Goal: Use online tool/utility: Utilize a website feature to perform a specific function

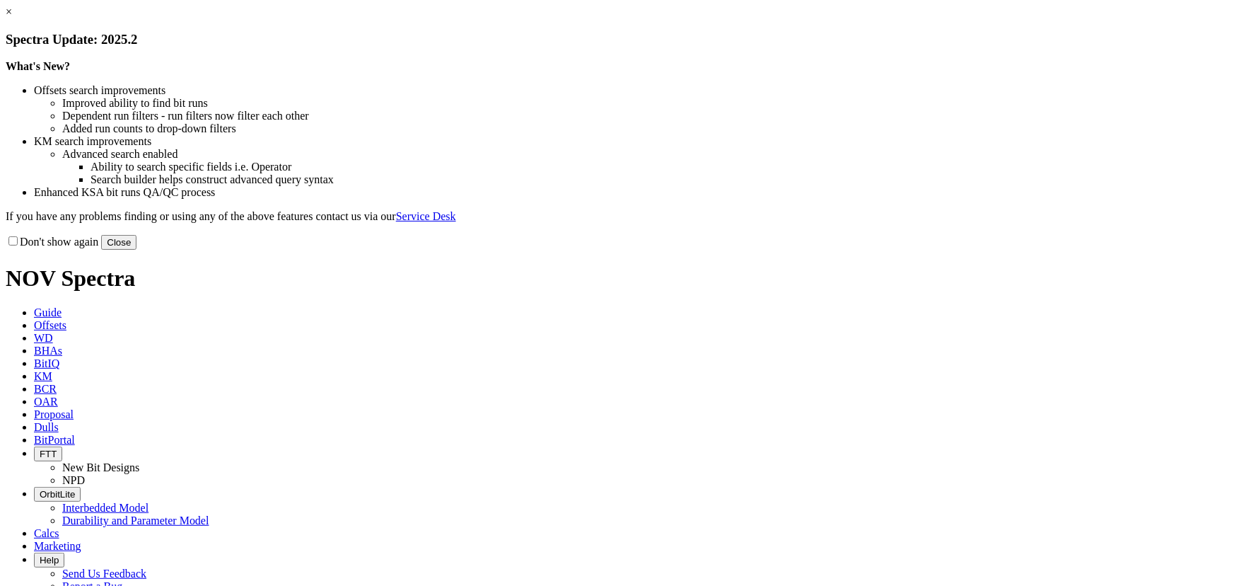
click at [137, 250] on button "Close" at bounding box center [118, 242] width 35 height 15
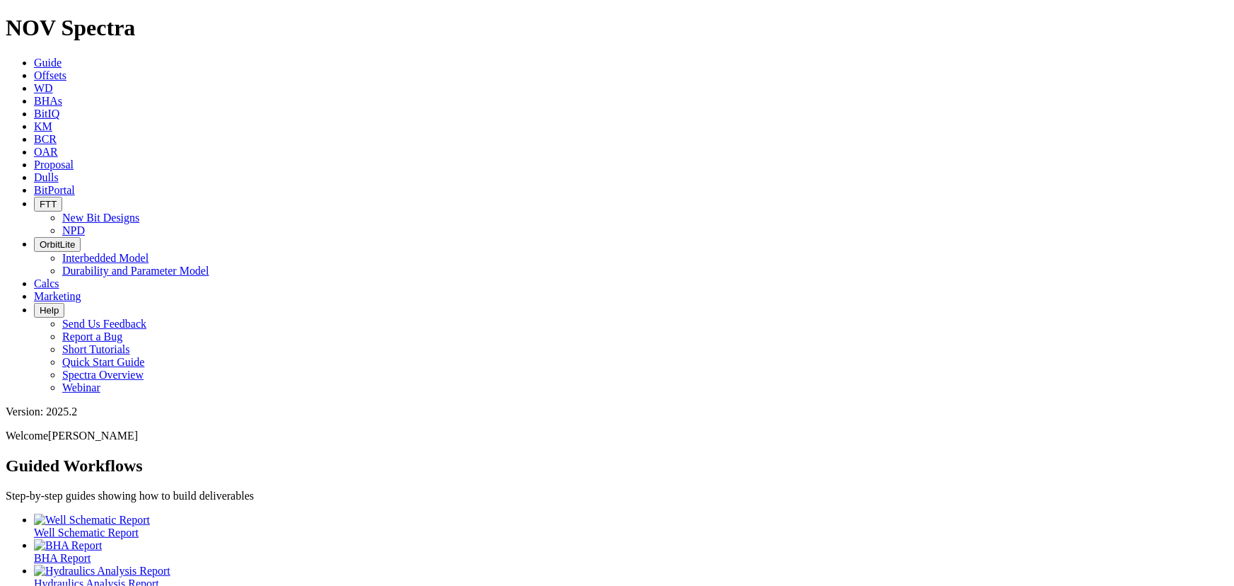
click at [59, 277] on span "Calcs" at bounding box center [46, 283] width 25 height 12
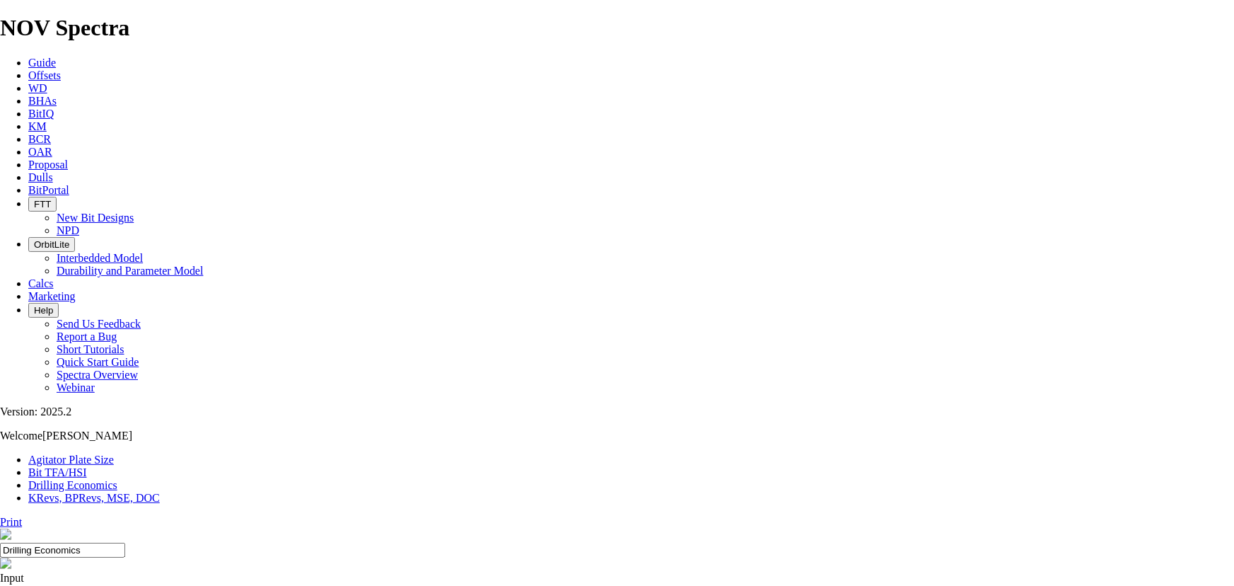
click at [87, 466] on link "Bit TFA/HSI" at bounding box center [57, 472] width 59 height 12
type input "22"
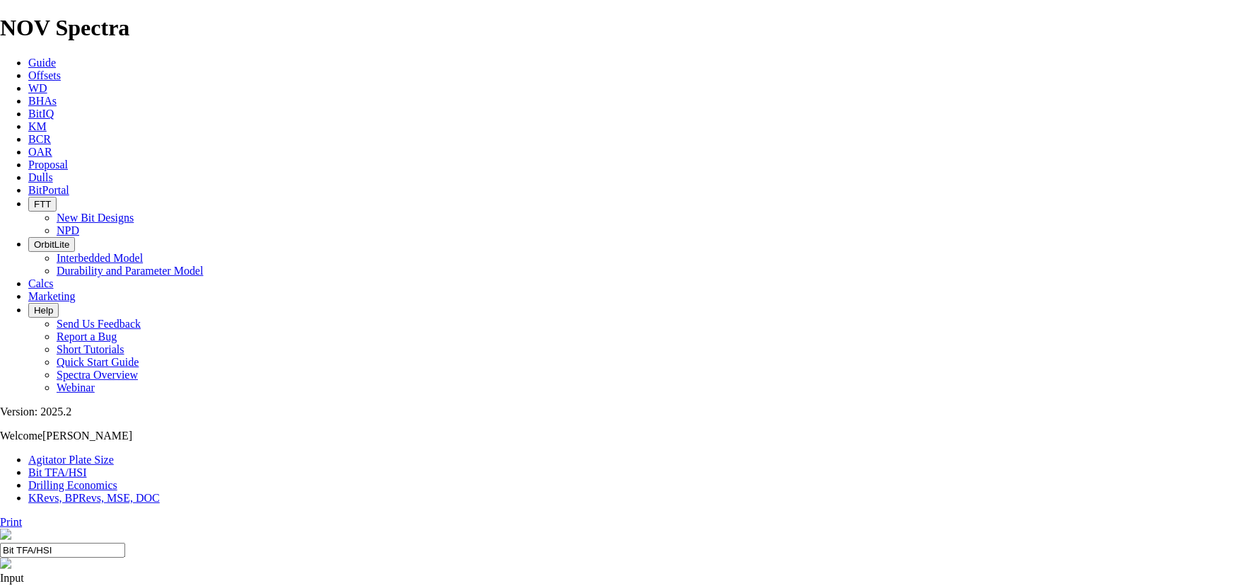
type input "1100"
type input "9.1"
drag, startPoint x: 483, startPoint y: 370, endPoint x: 551, endPoint y: 371, distance: 67.9
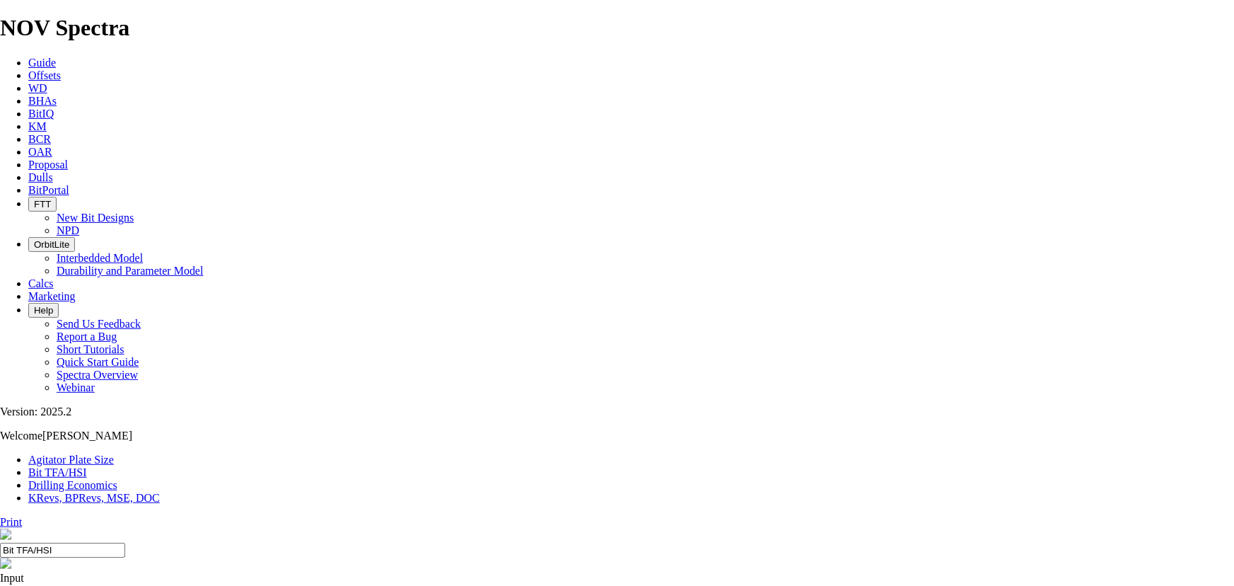
drag, startPoint x: 558, startPoint y: 374, endPoint x: 574, endPoint y: 374, distance: 15.6
type input "12"
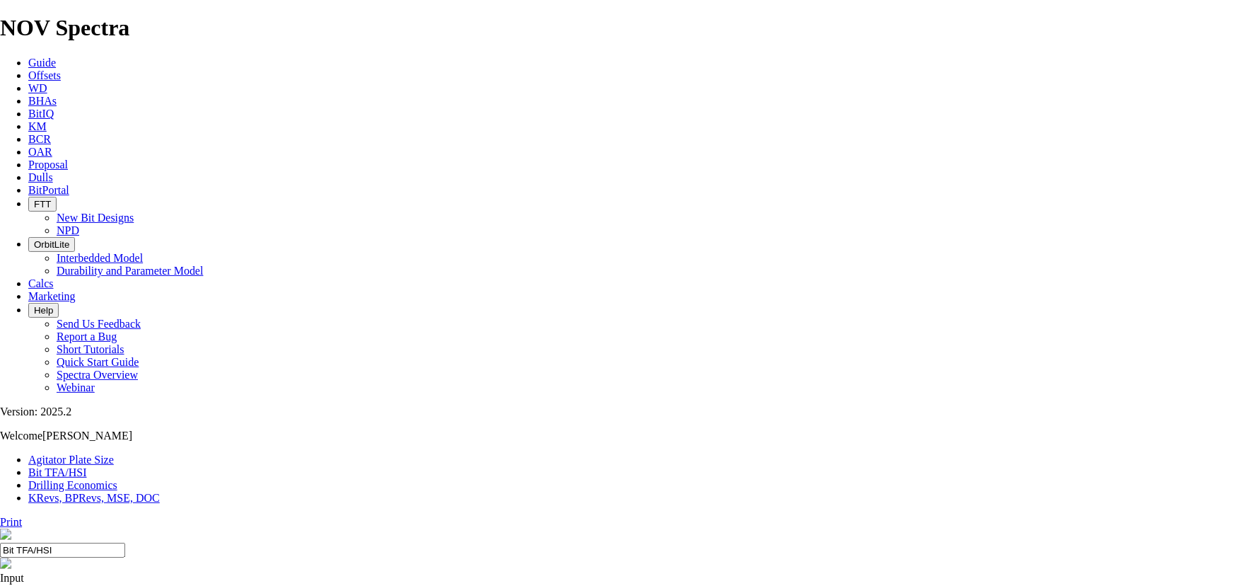
scroll to position [64, 0]
select select "number:11"
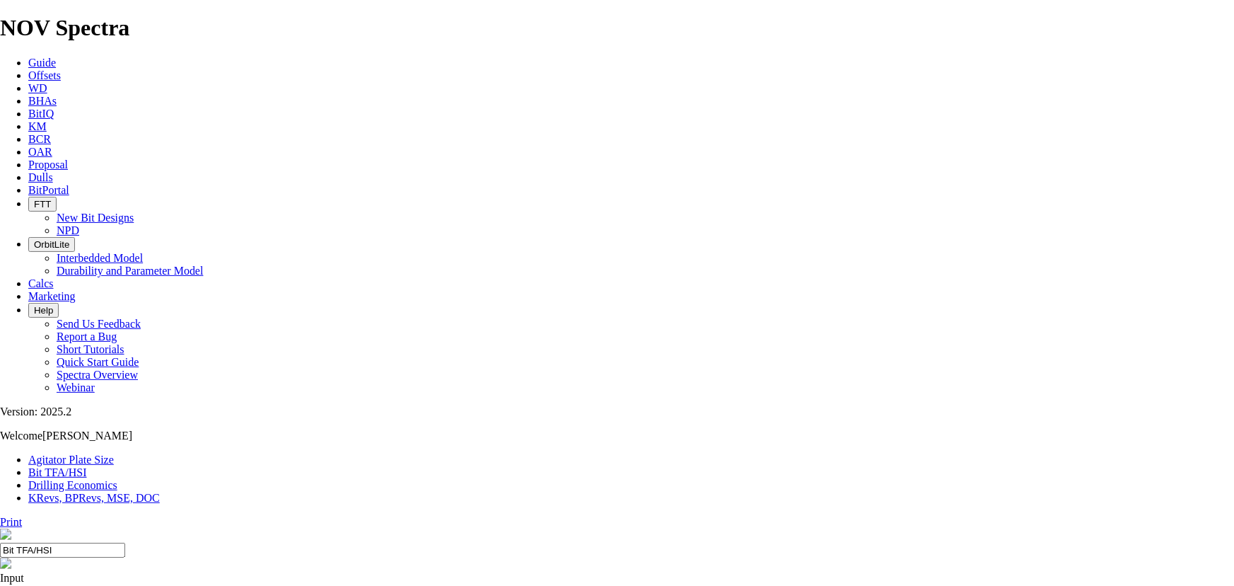
select select "number:11"
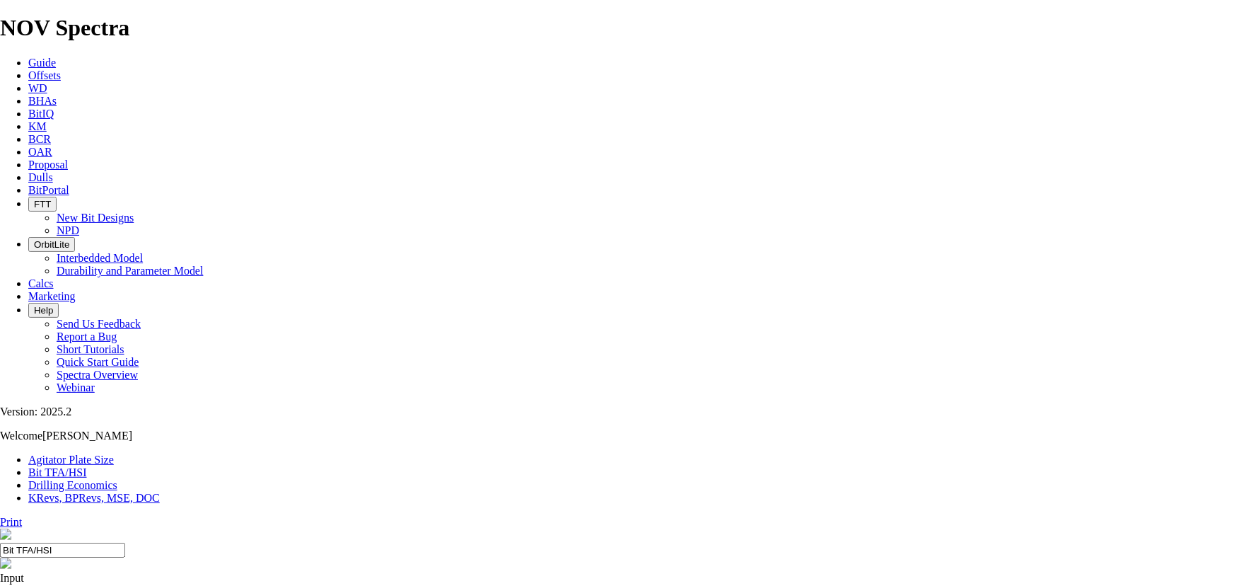
select select "number:11"
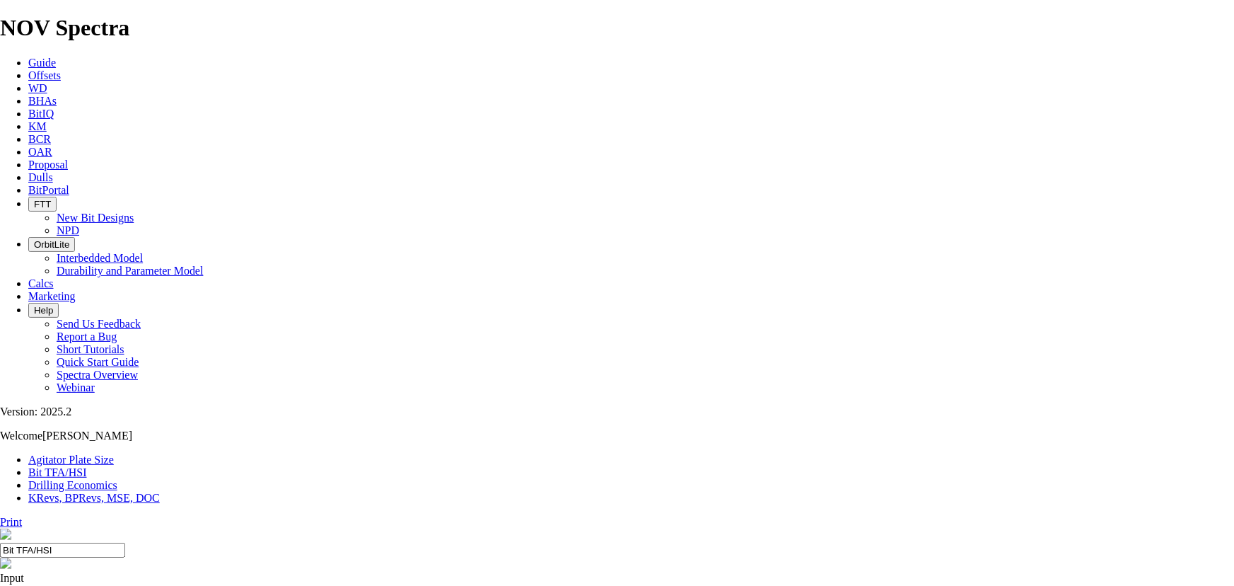
select select "number:12"
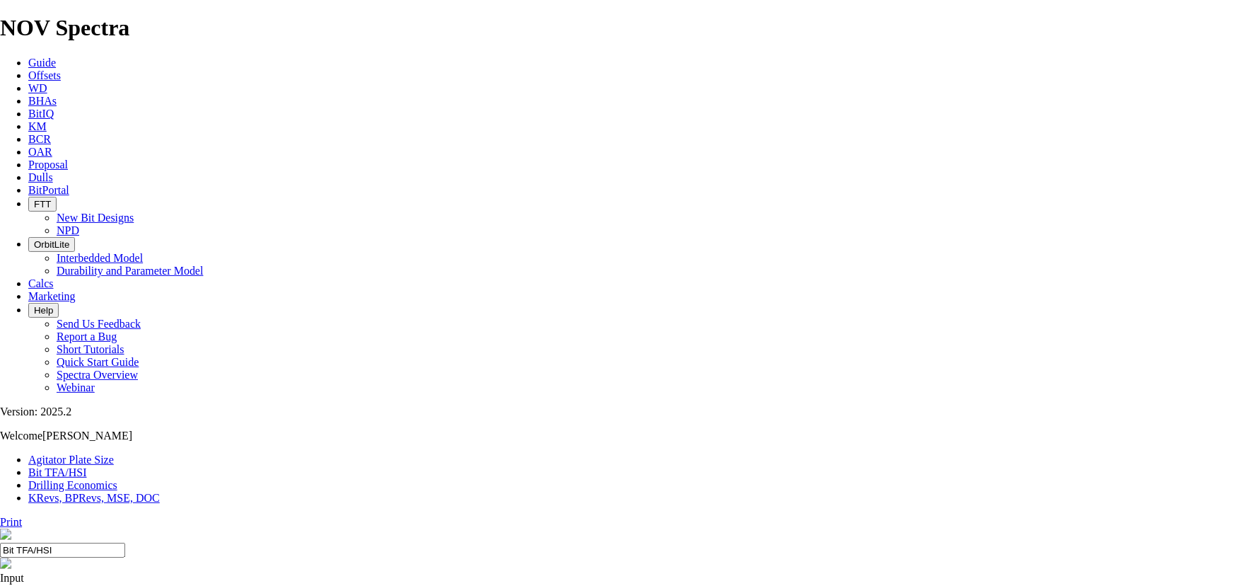
select select "number:12"
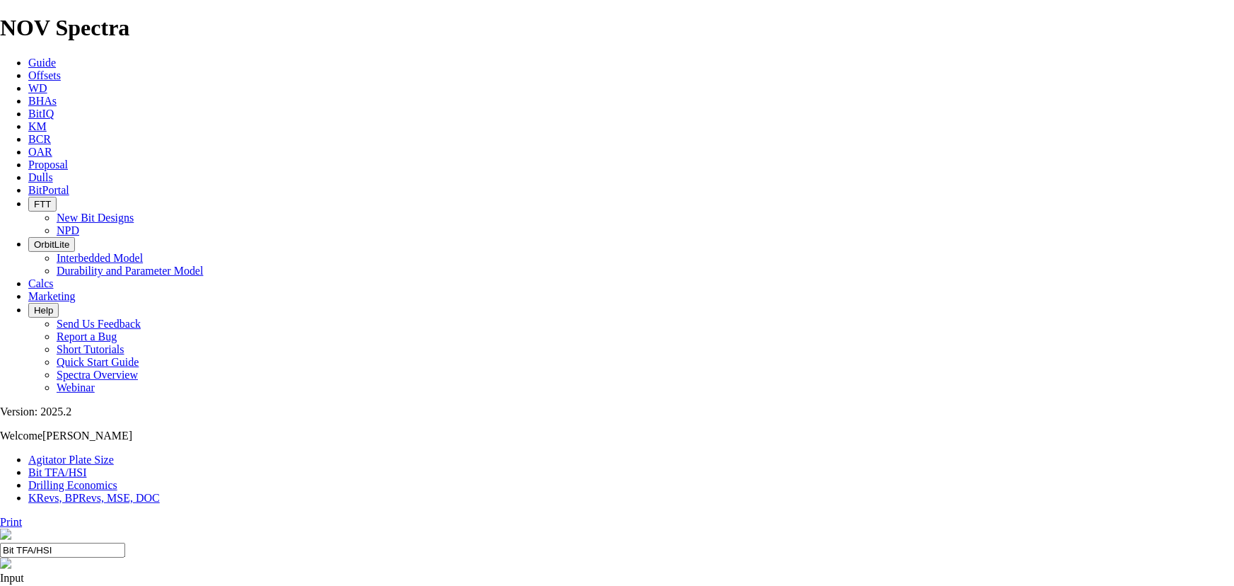
select select "number:12"
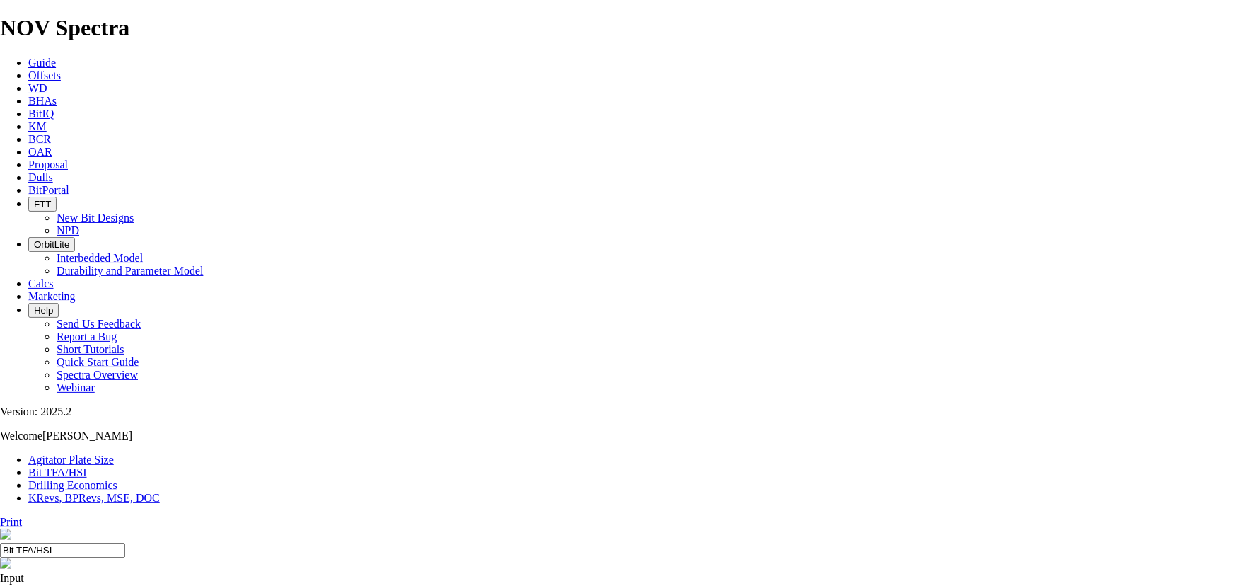
select select "number:11"
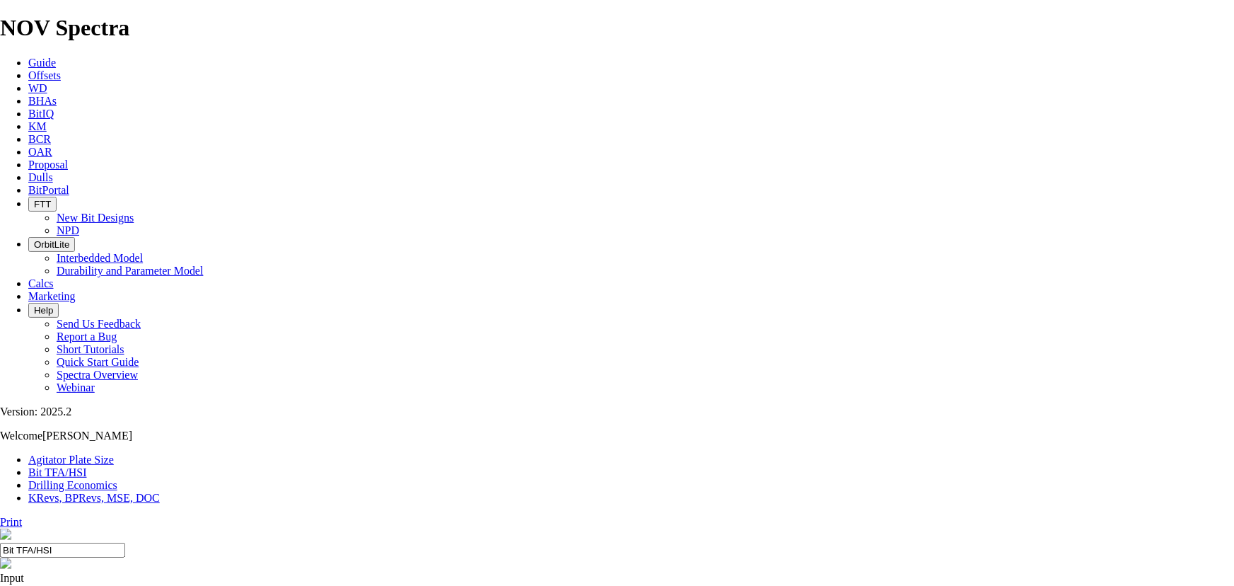
select select "number:11"
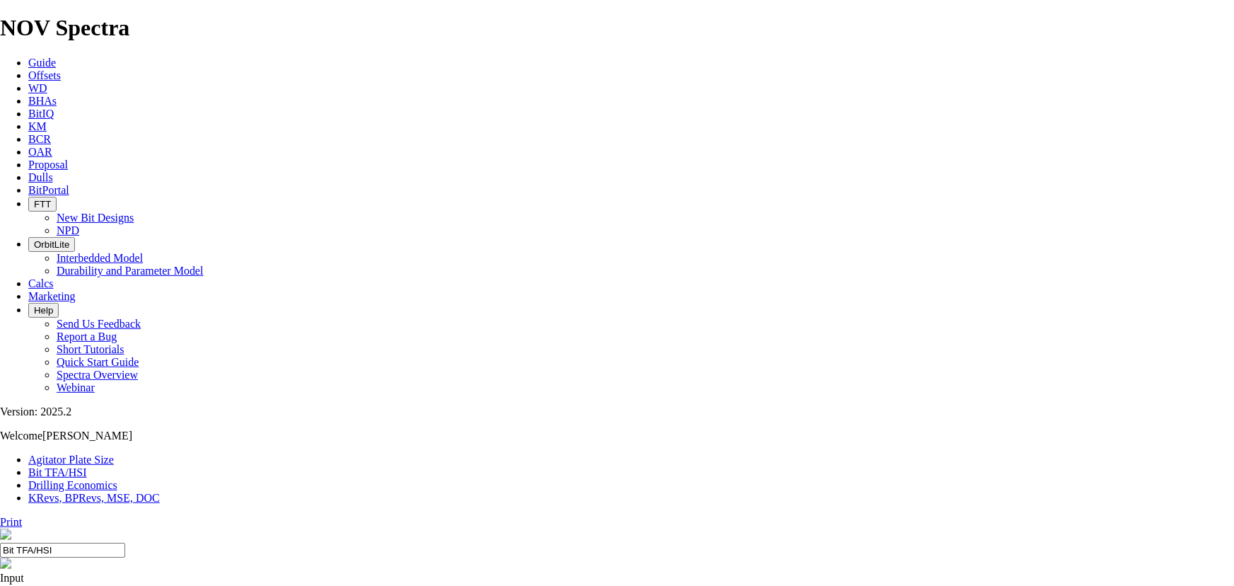
select select "number:11"
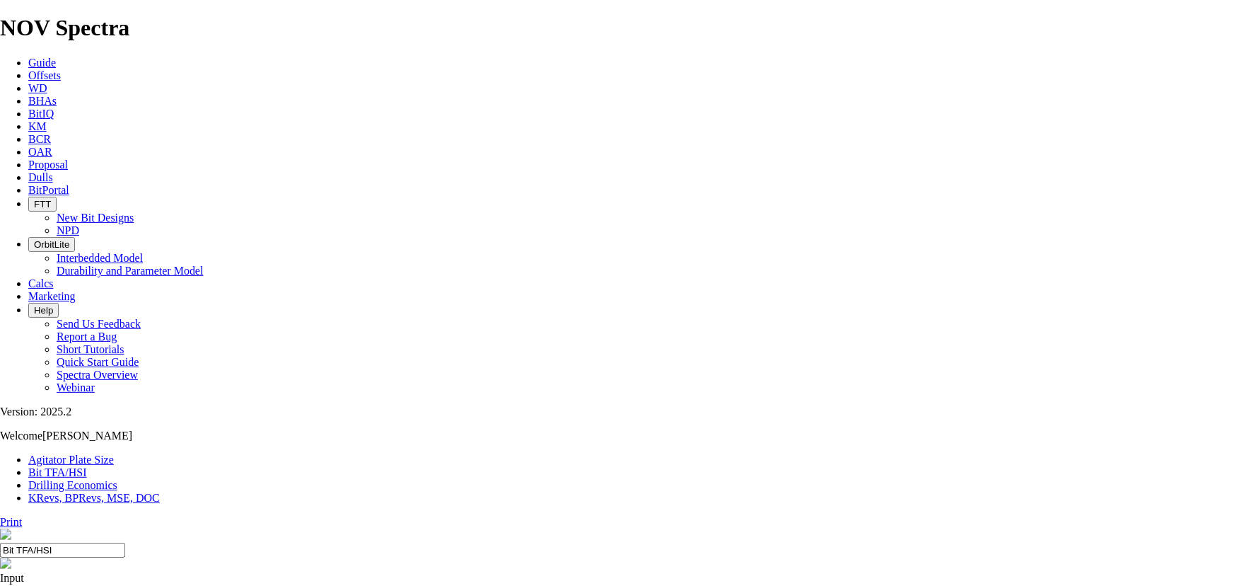
select select "number:12"
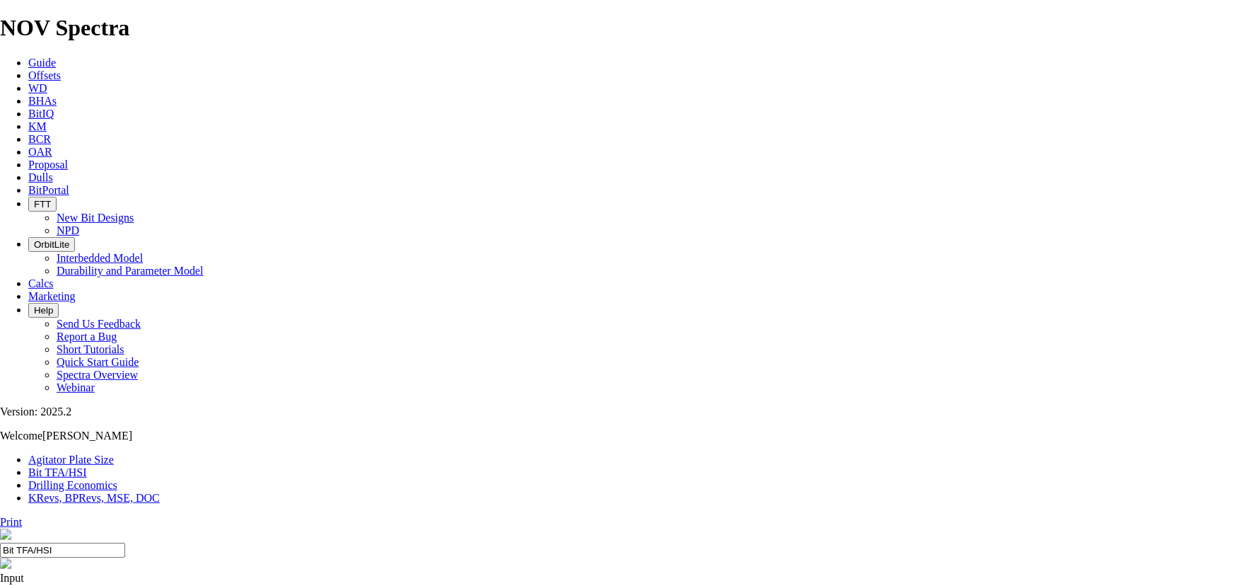
select select "number:12"
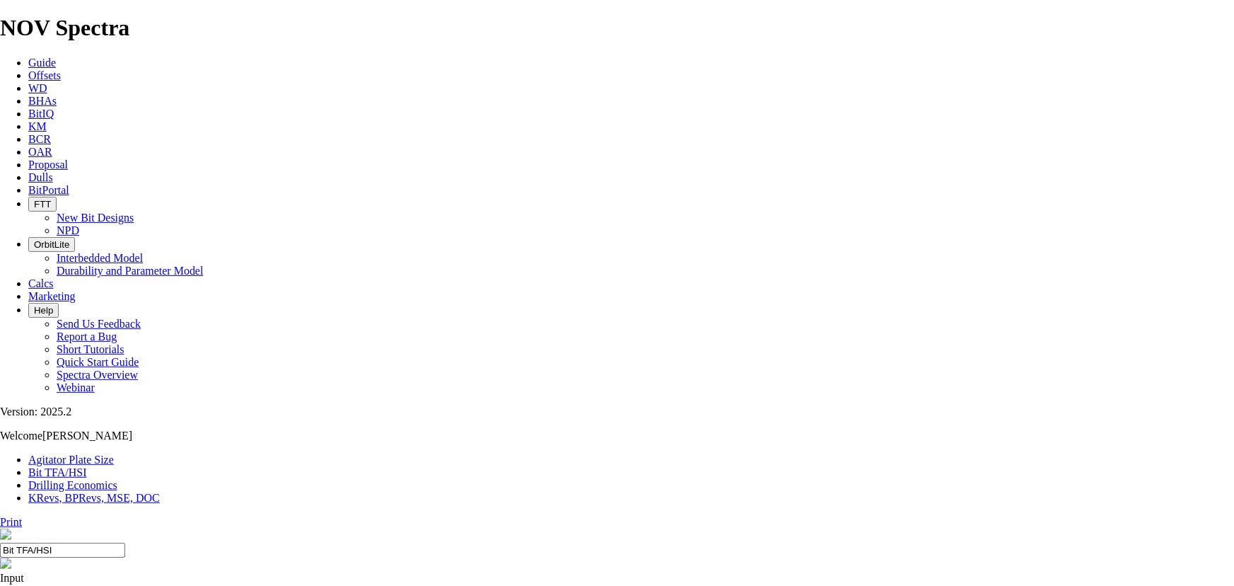
select select "number:11"
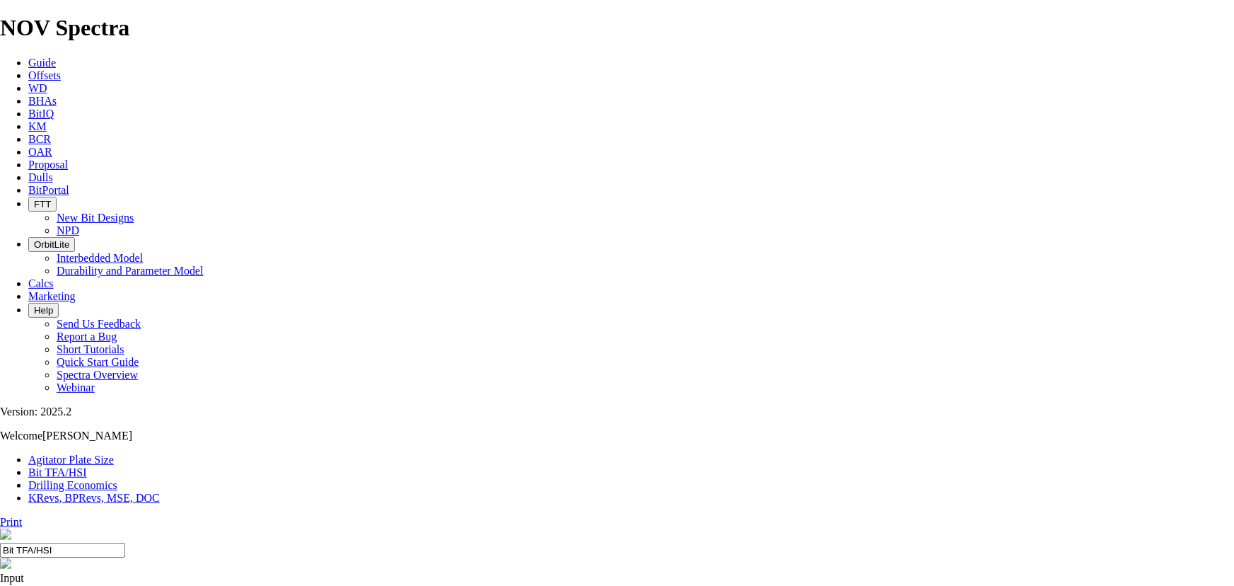
select select "number:12"
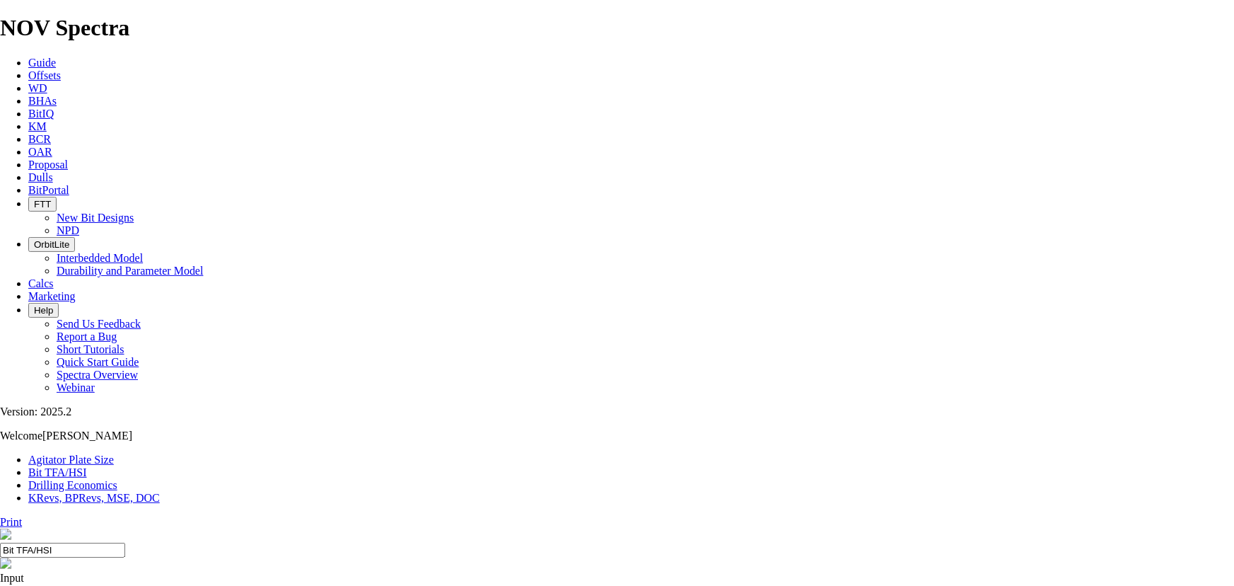
select select "number:15"
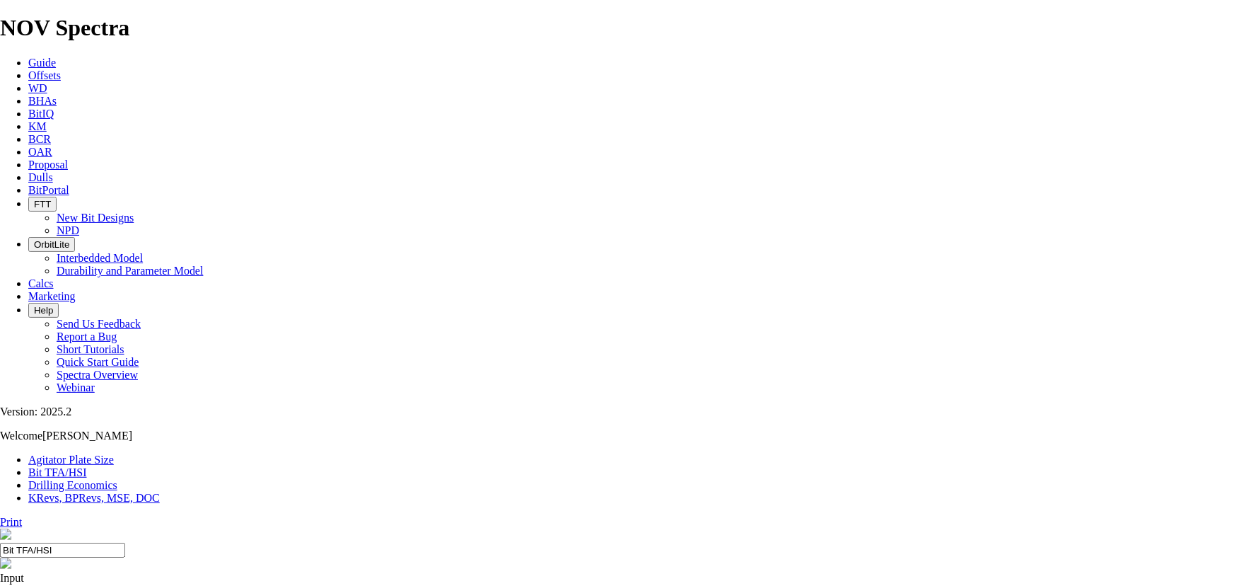
select select "number:15"
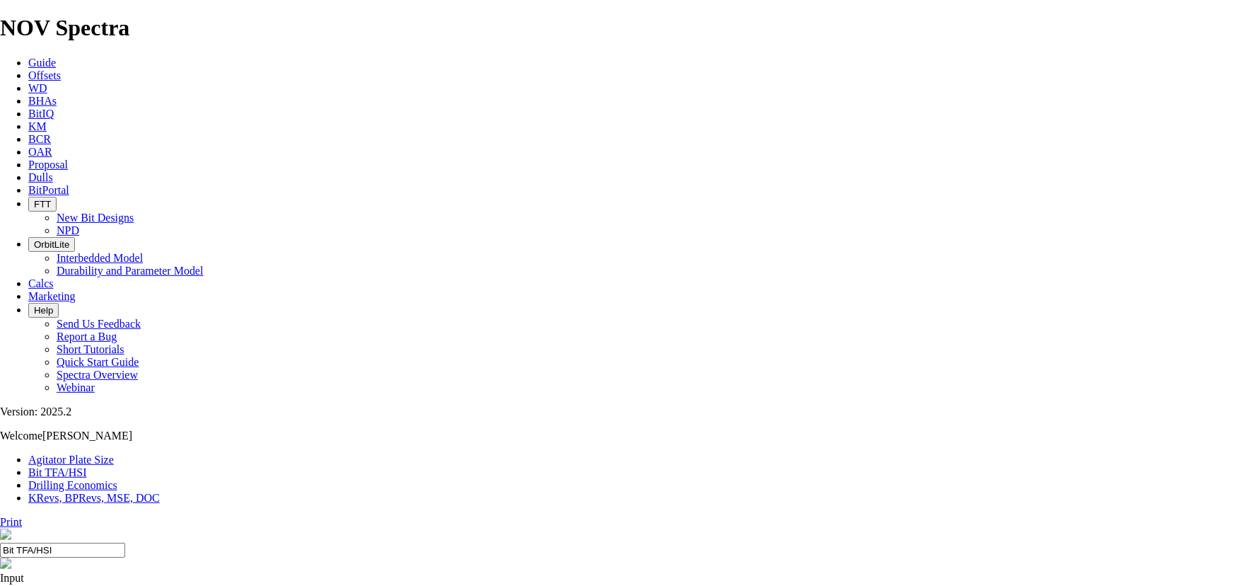
select select "number:15"
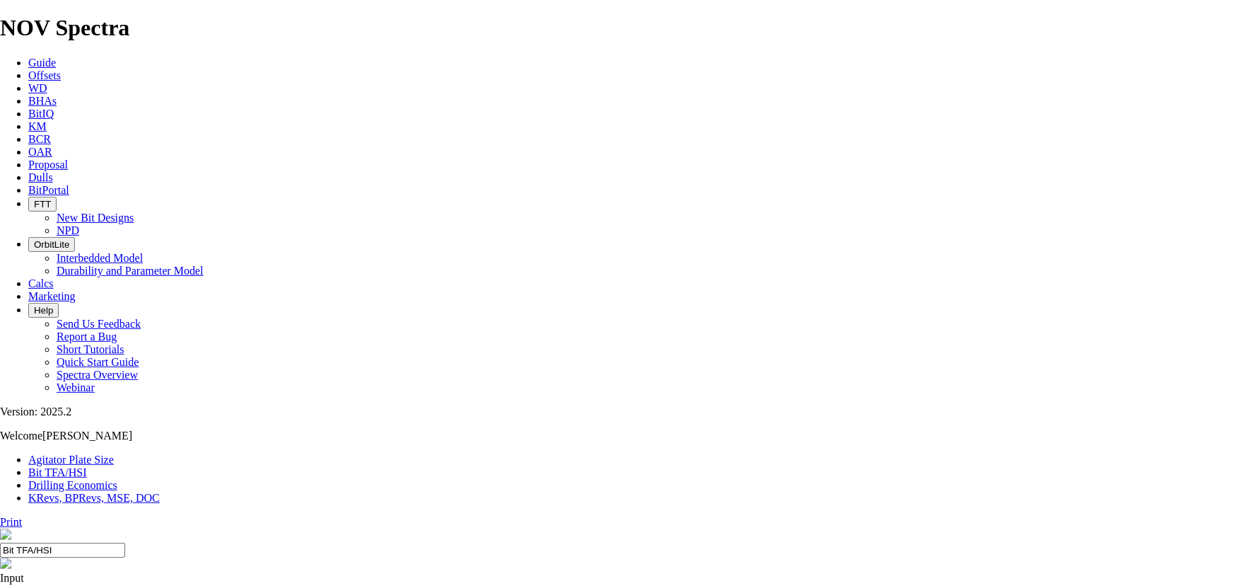
select select "number:15"
select select "number:12"
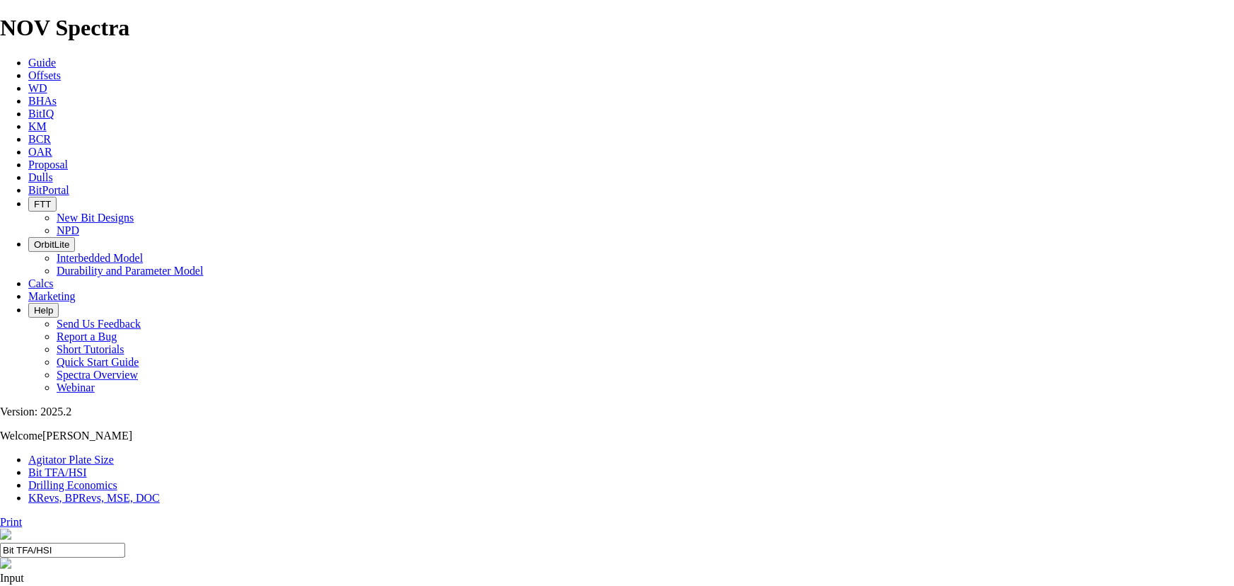
select select "number:12"
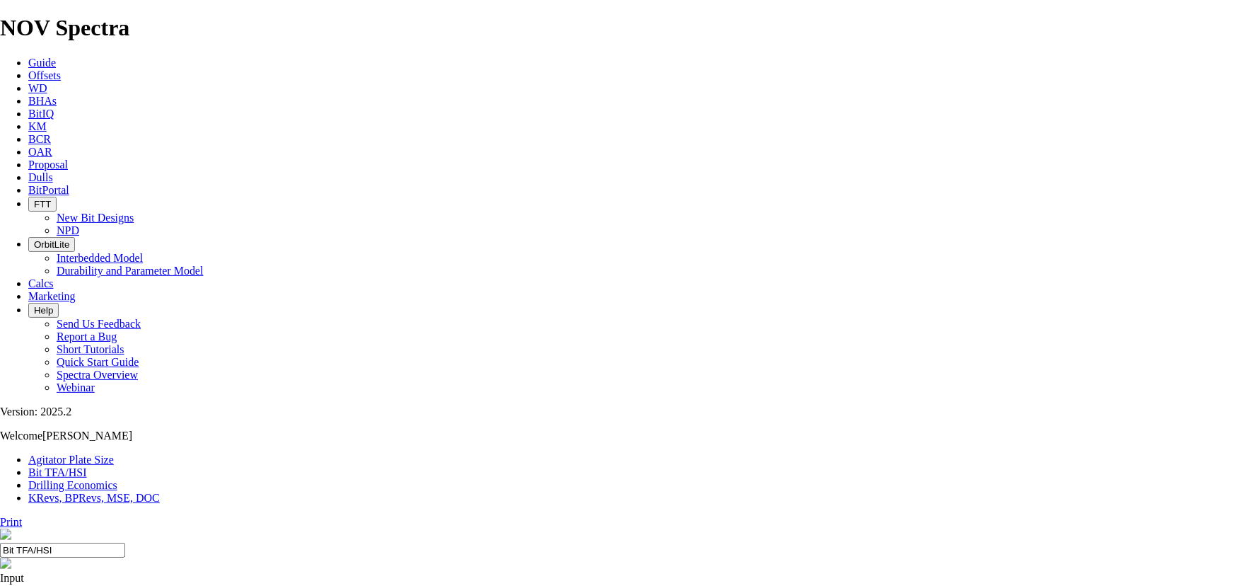
select select "number:12"
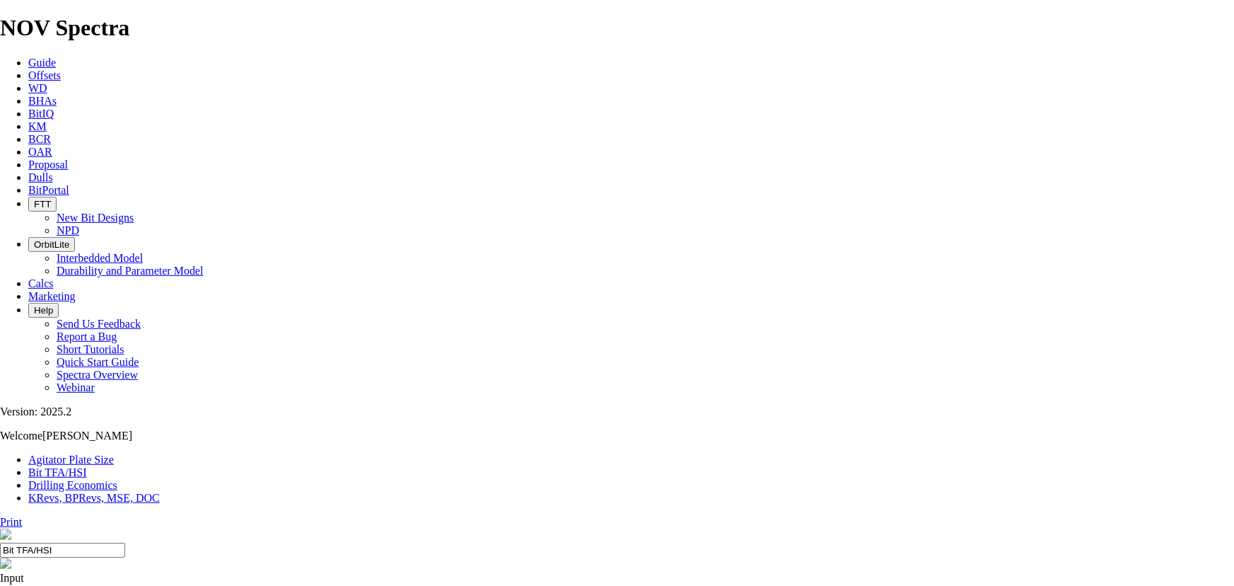
select select "number:11"
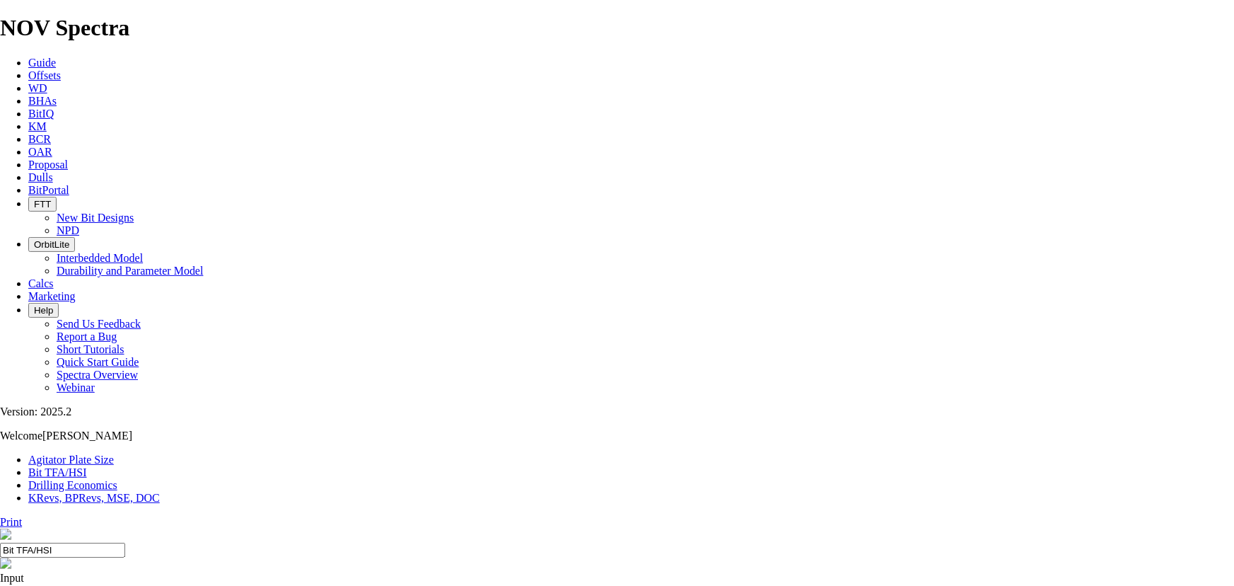
select select "number:11"
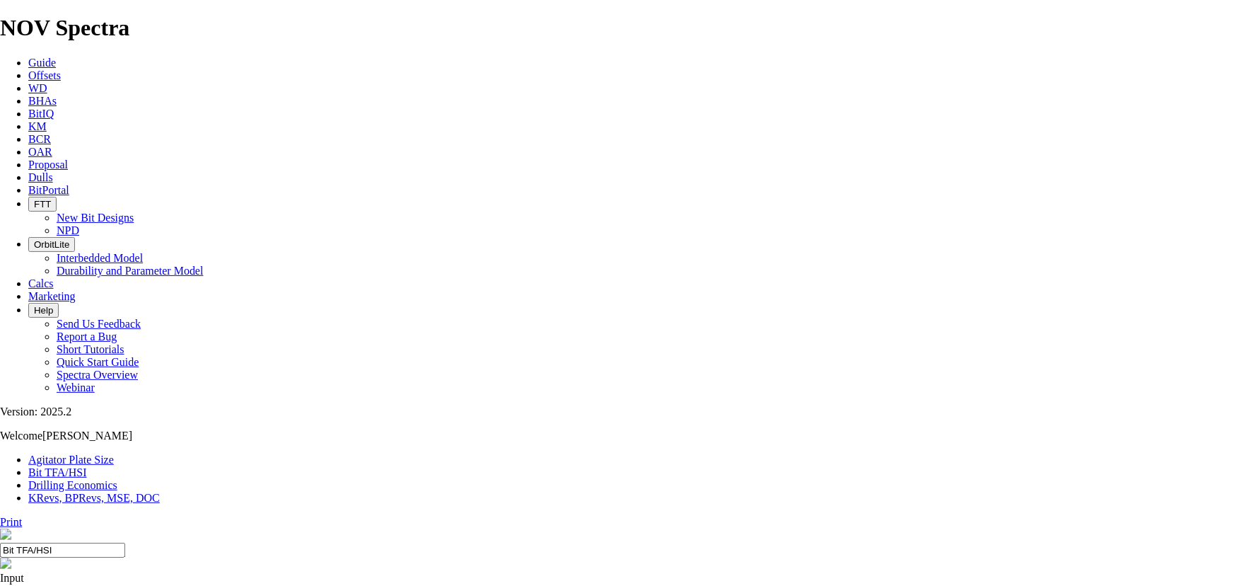
select select "number:11"
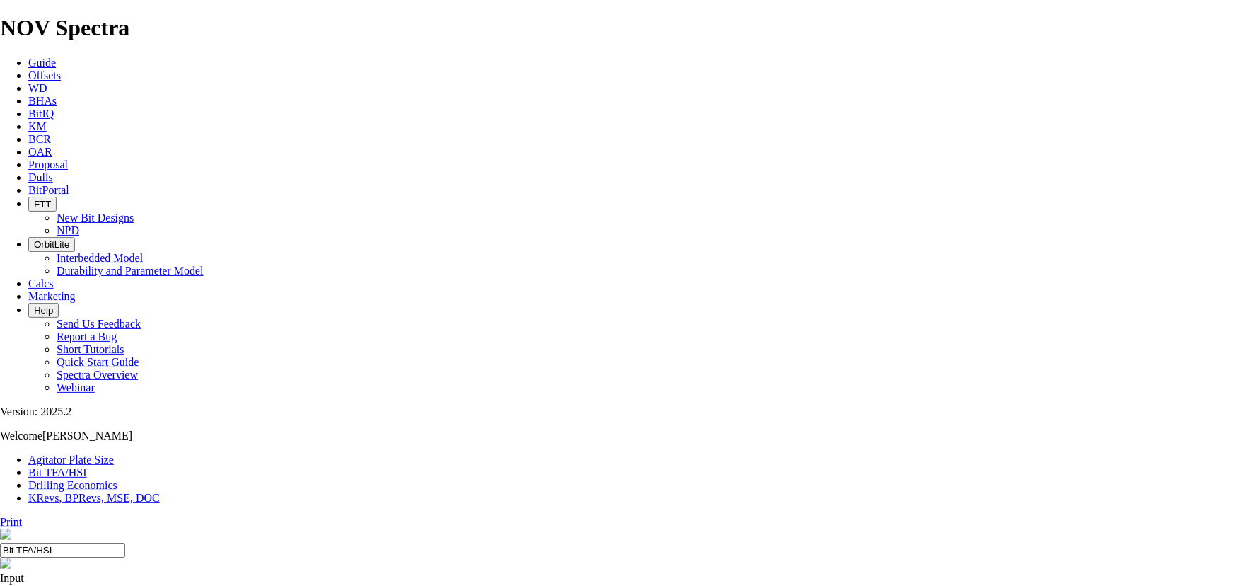
scroll to position [0, 0]
